Goal: Information Seeking & Learning: Learn about a topic

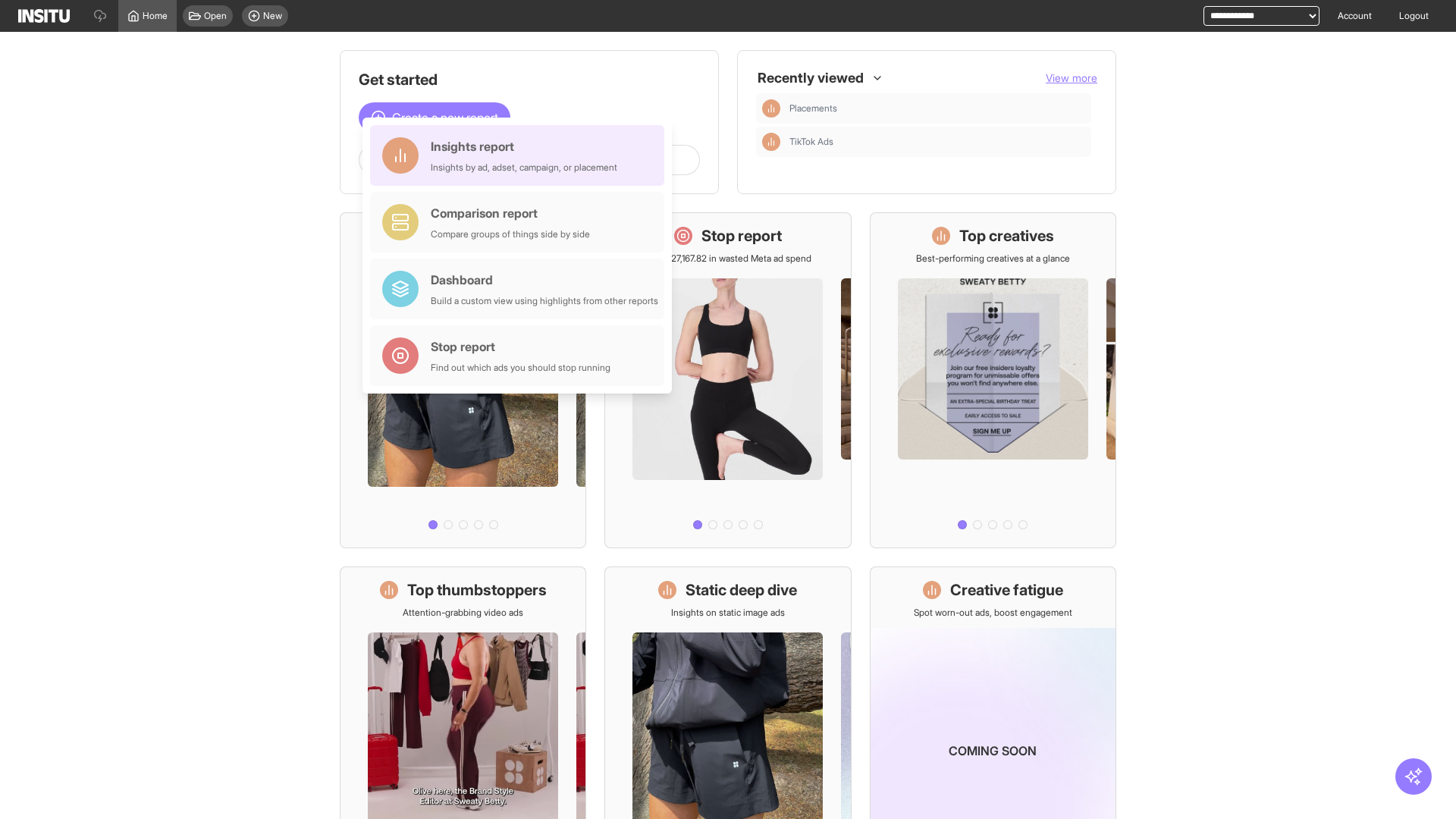
click at [521, 155] on div "Insights report Insights by ad, adset, campaign, or placement" at bounding box center [524, 155] width 187 height 36
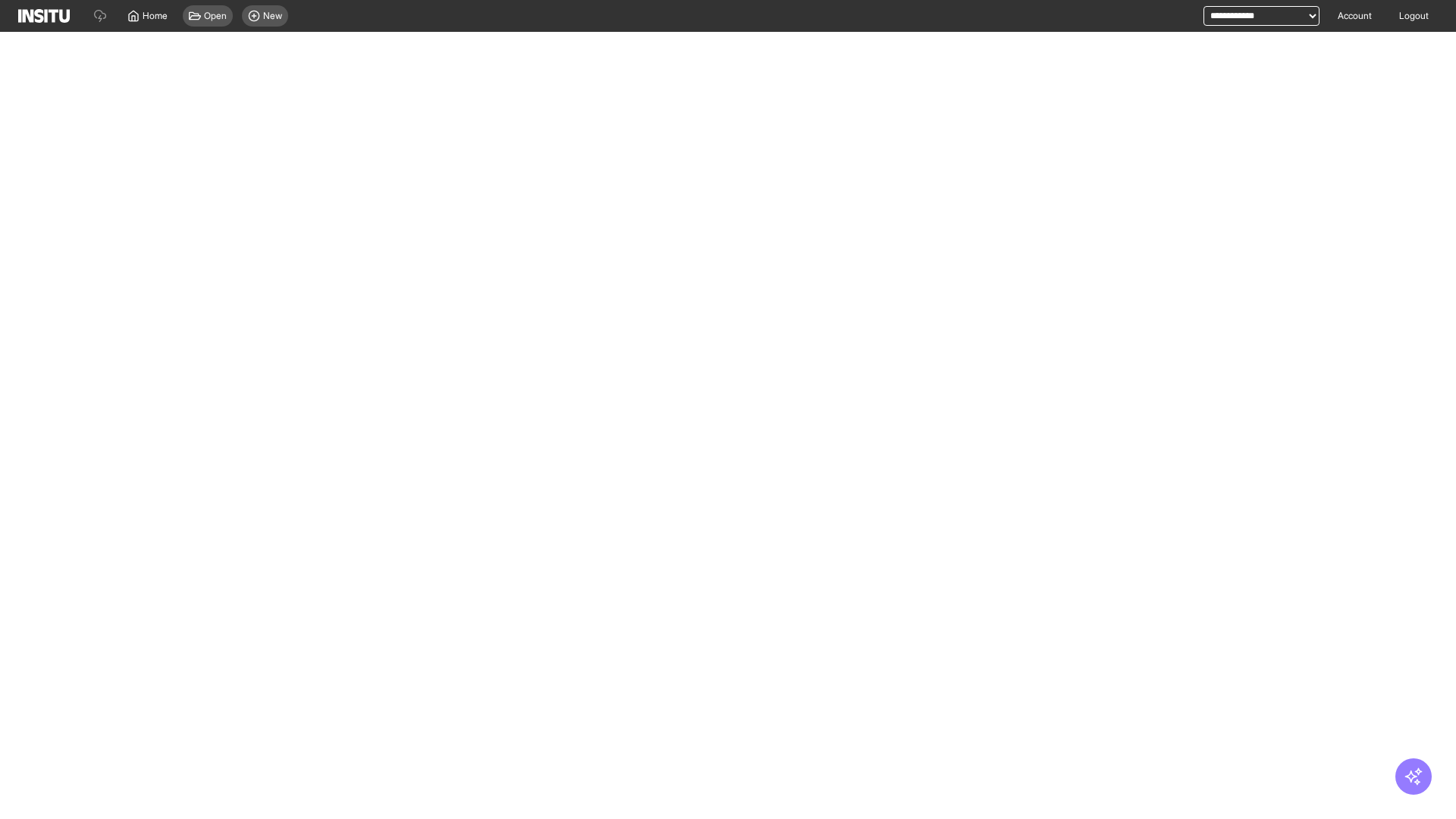
select select "**"
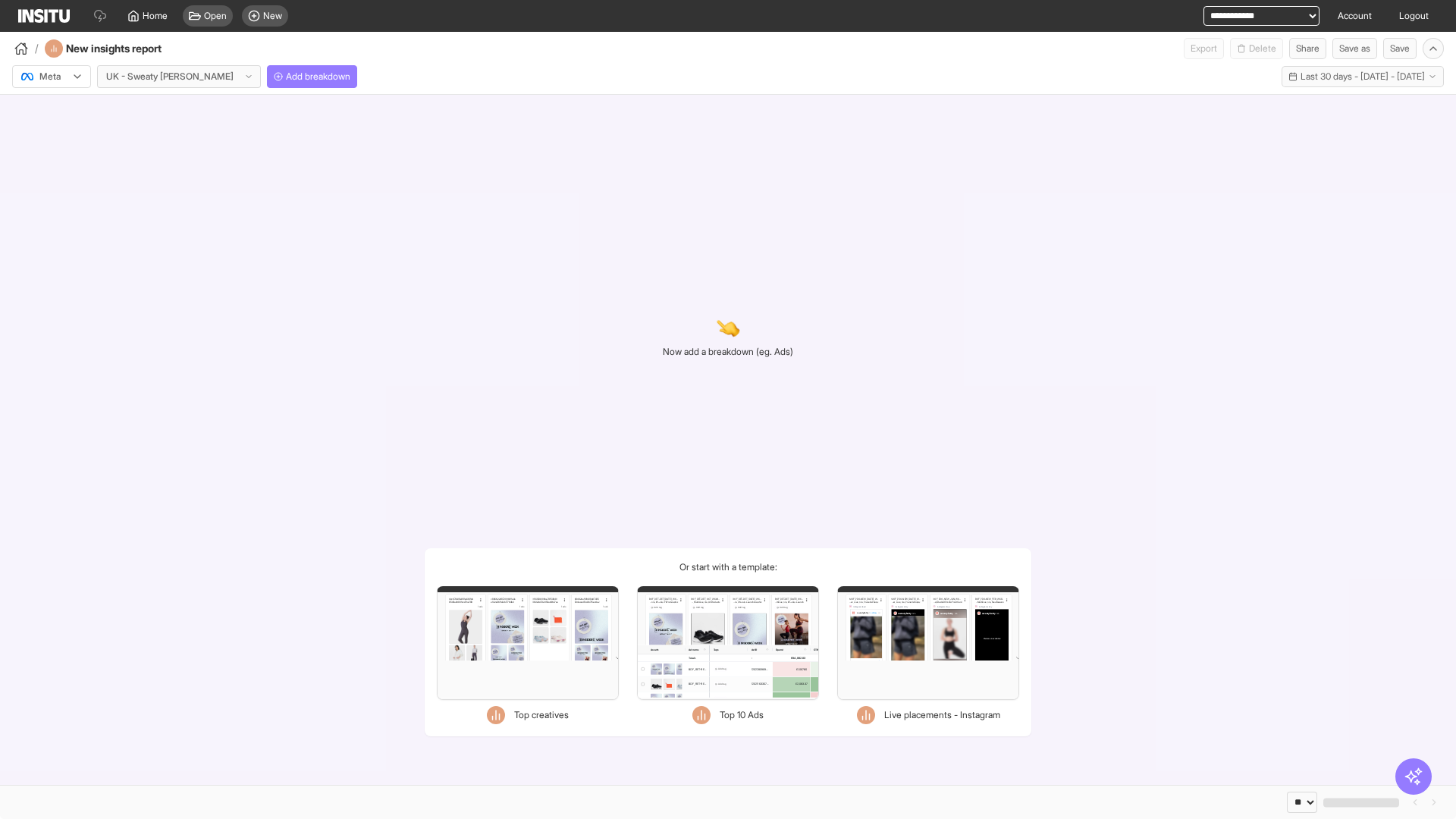
click at [51, 76] on div at bounding box center [41, 76] width 43 height 15
click at [51, 109] on span "Meta" at bounding box center [50, 109] width 21 height 14
click at [286, 76] on span "Add breakdown" at bounding box center [318, 76] width 64 height 12
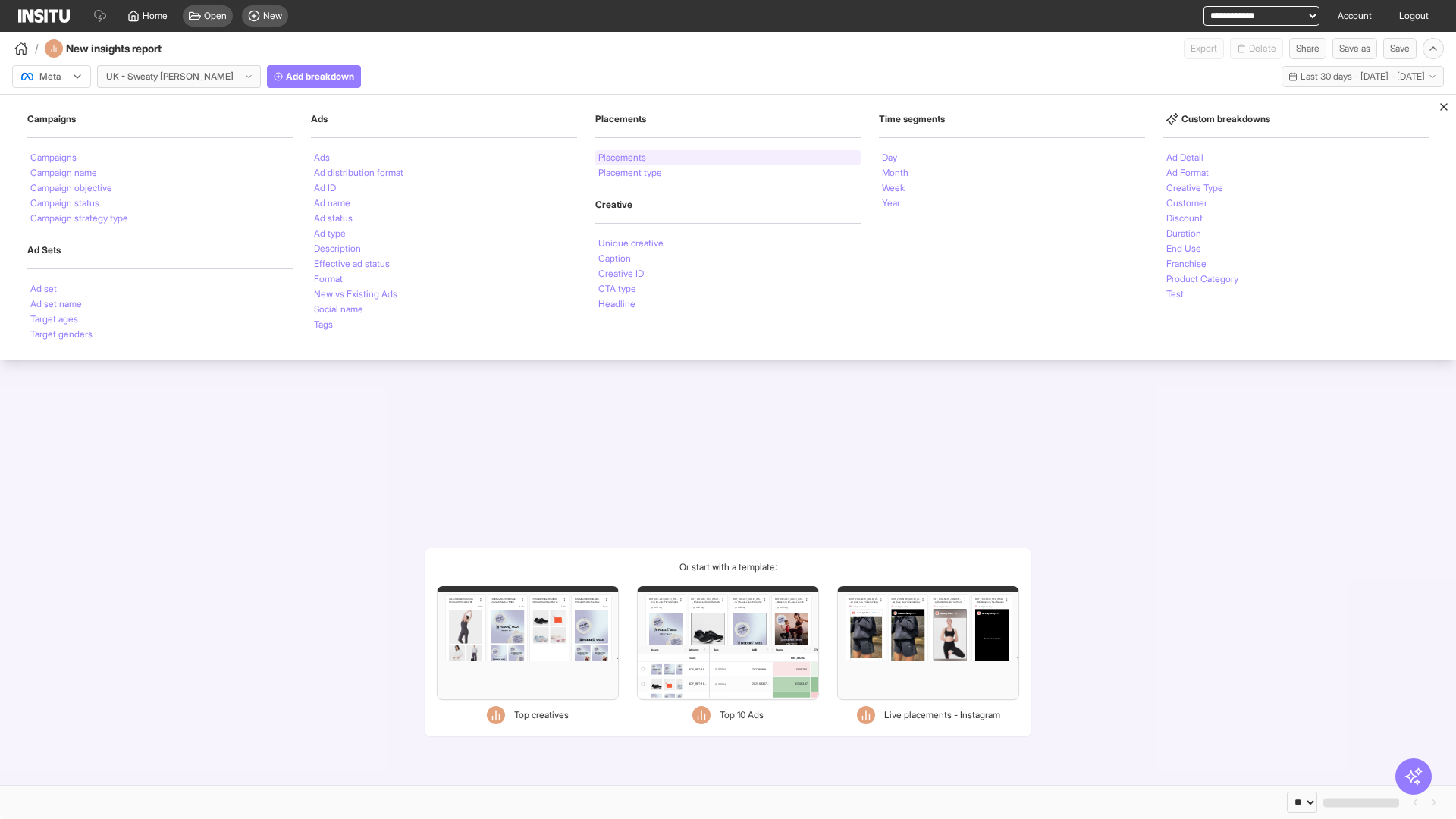
click at [623, 158] on li "Placements" at bounding box center [622, 157] width 48 height 9
